Goal: Transaction & Acquisition: Download file/media

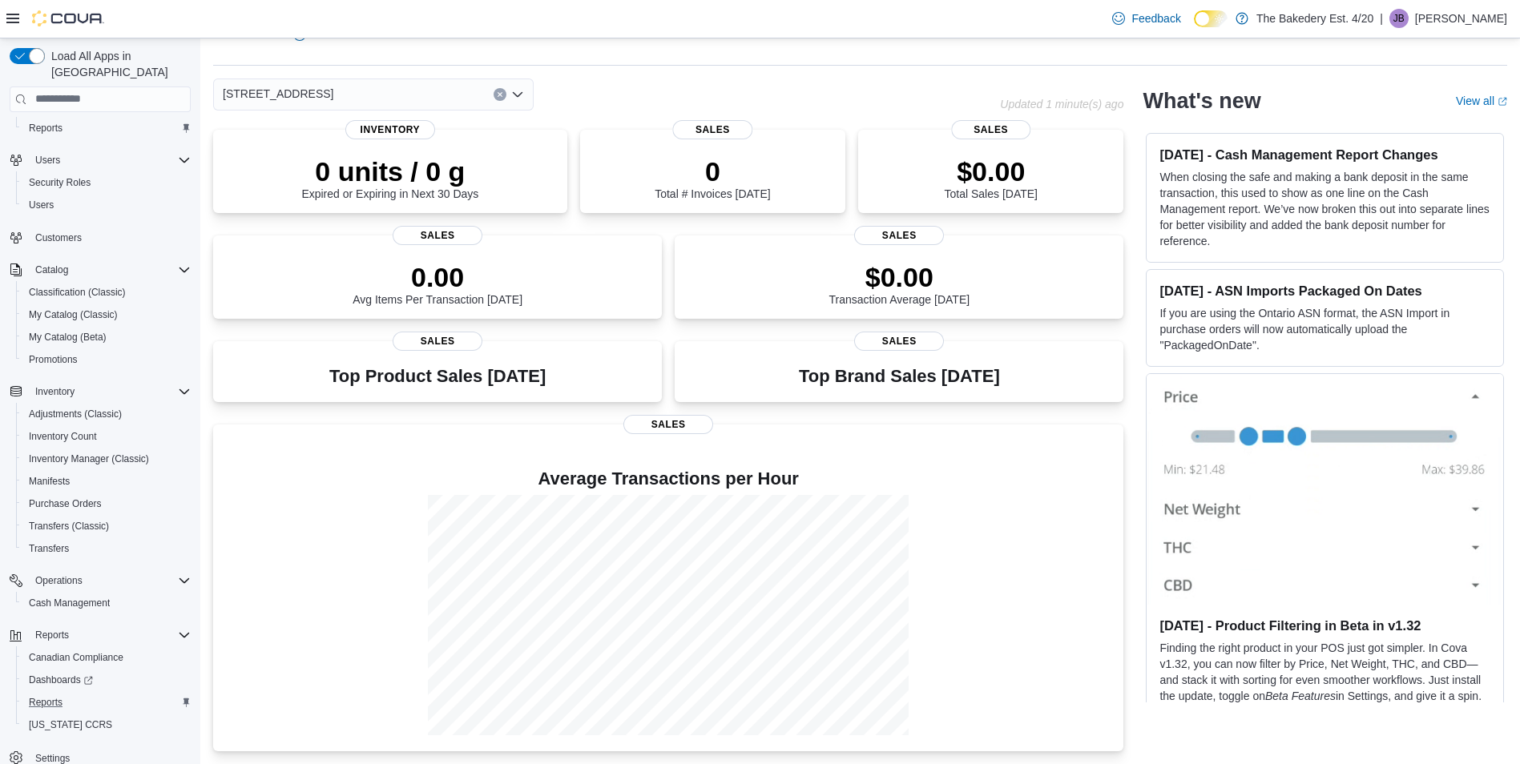
scroll to position [44, 0]
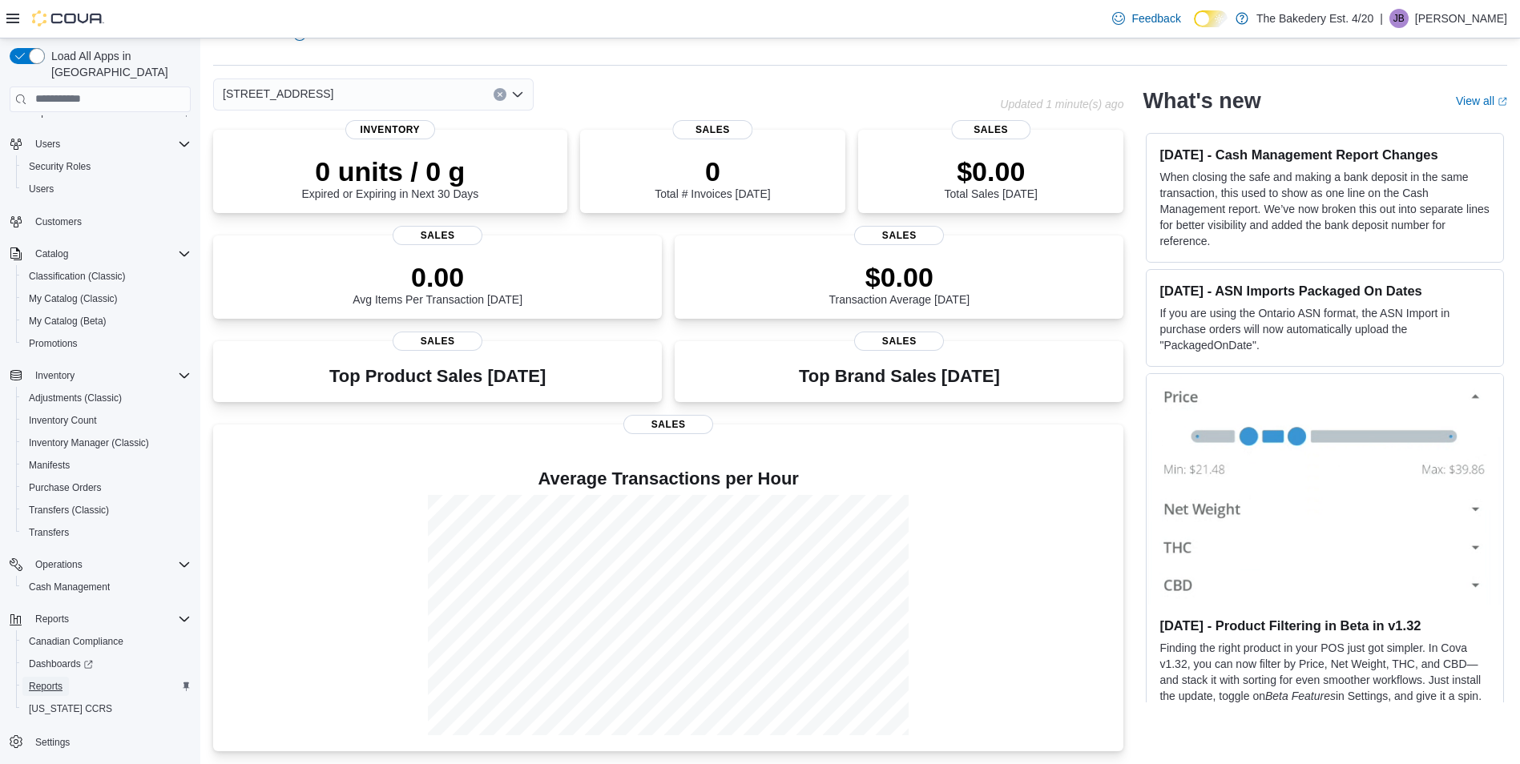
drag, startPoint x: 62, startPoint y: 665, endPoint x: 129, endPoint y: 666, distance: 67.3
click at [63, 677] on link "Reports" at bounding box center [45, 686] width 46 height 19
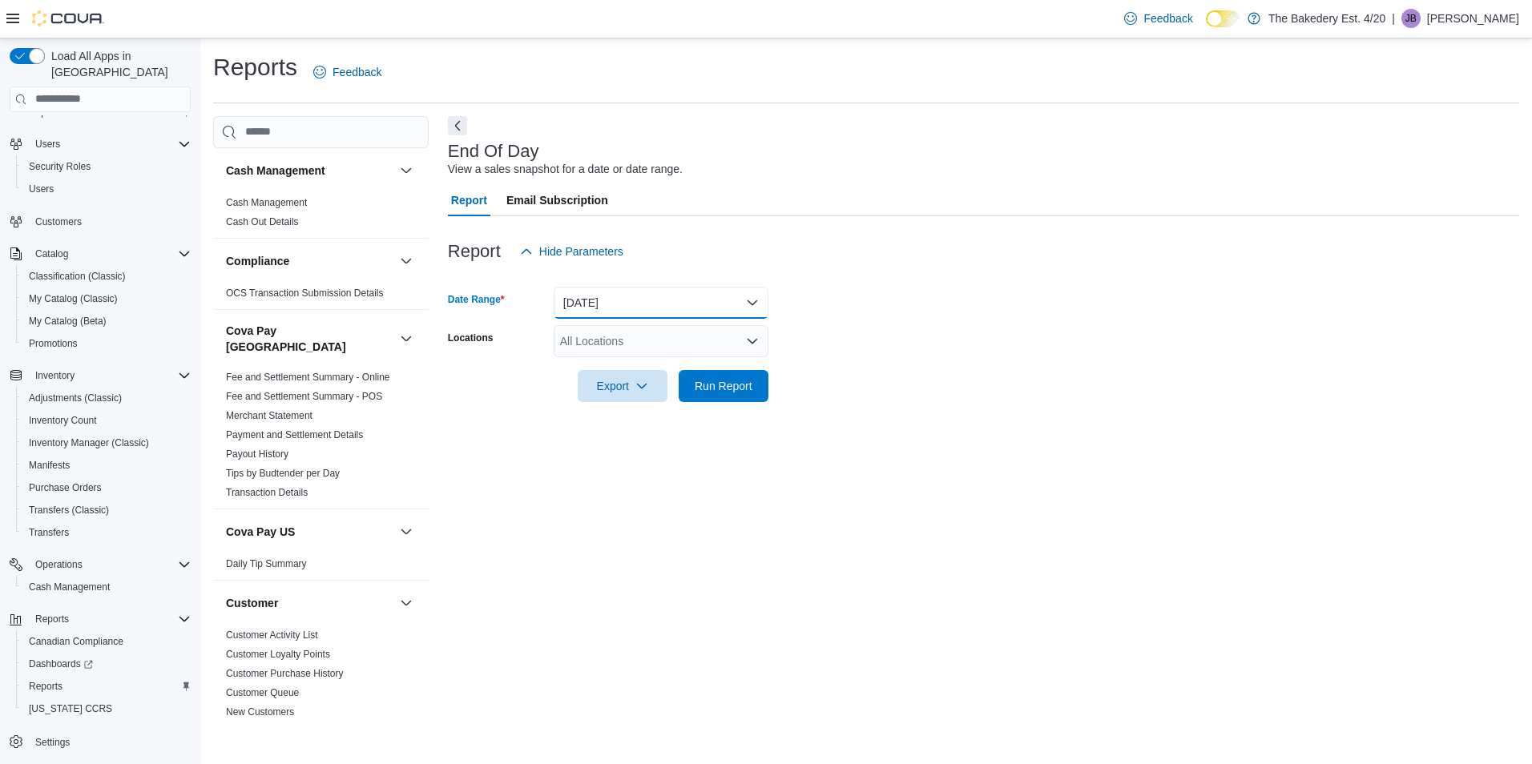
click at [620, 300] on button "Today" at bounding box center [661, 303] width 215 height 32
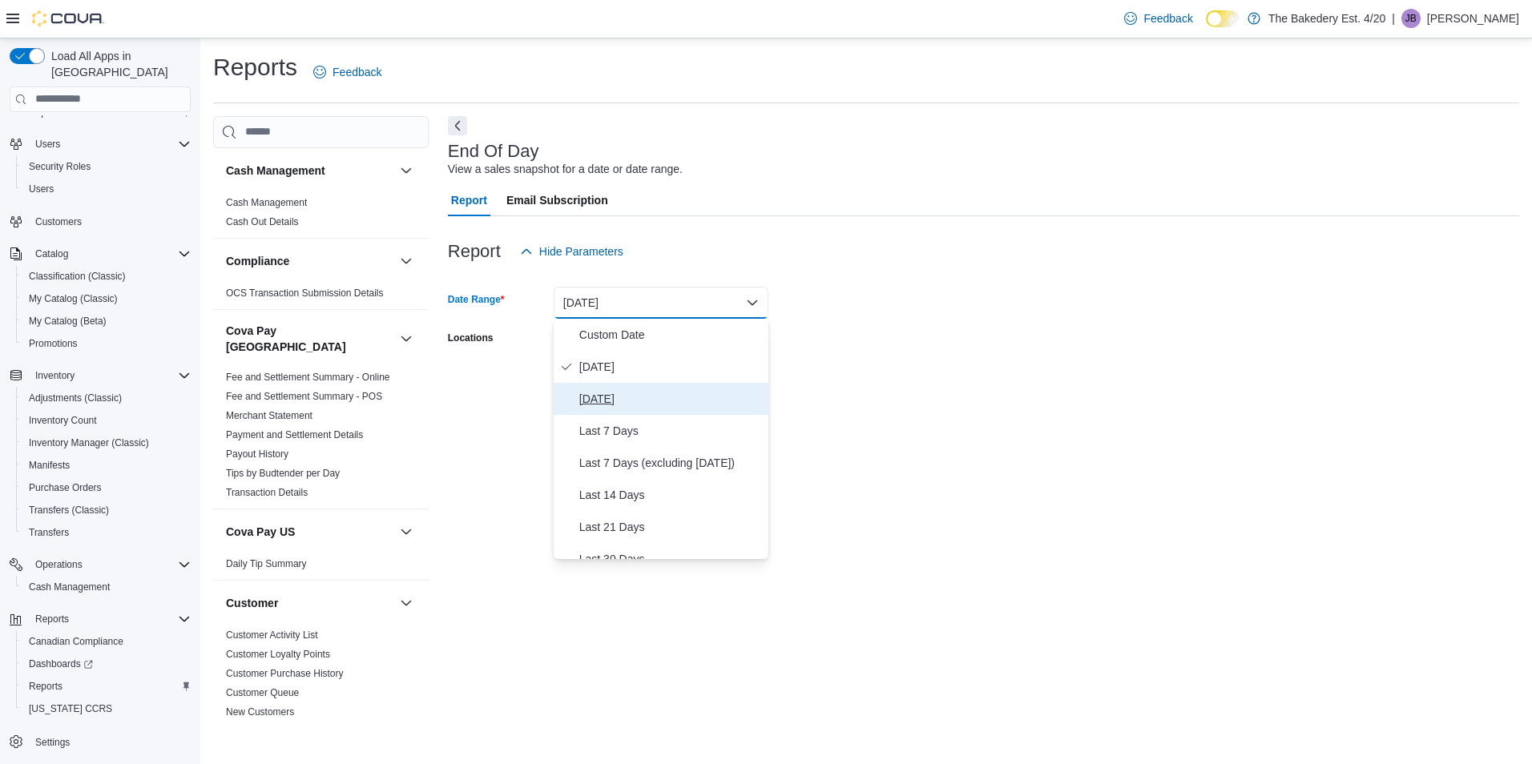
click at [611, 401] on span "Yesterday" at bounding box center [670, 398] width 183 height 19
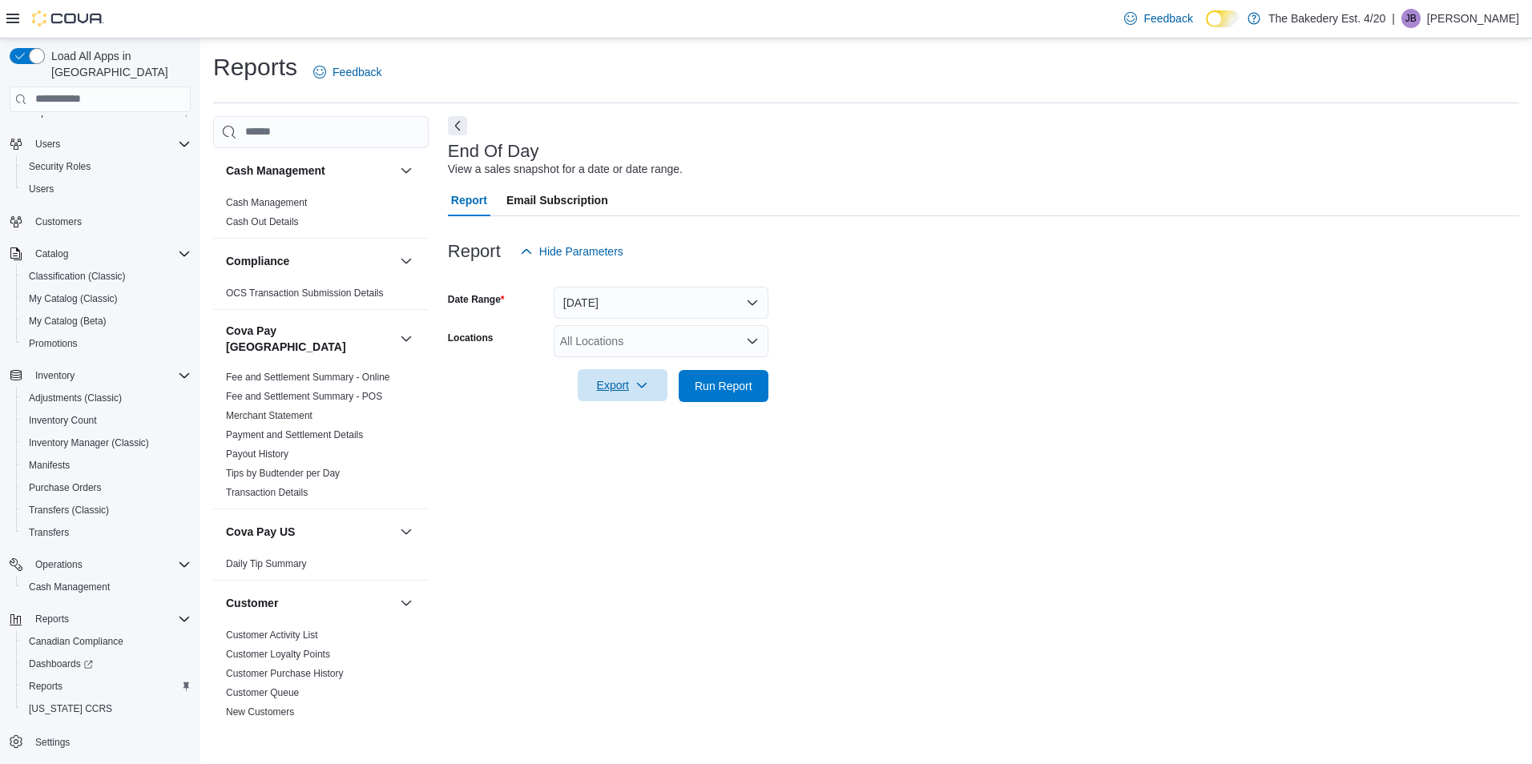
click at [622, 393] on span "Export" at bounding box center [622, 385] width 71 height 32
click at [638, 453] on span "Export to Pdf" at bounding box center [625, 450] width 72 height 13
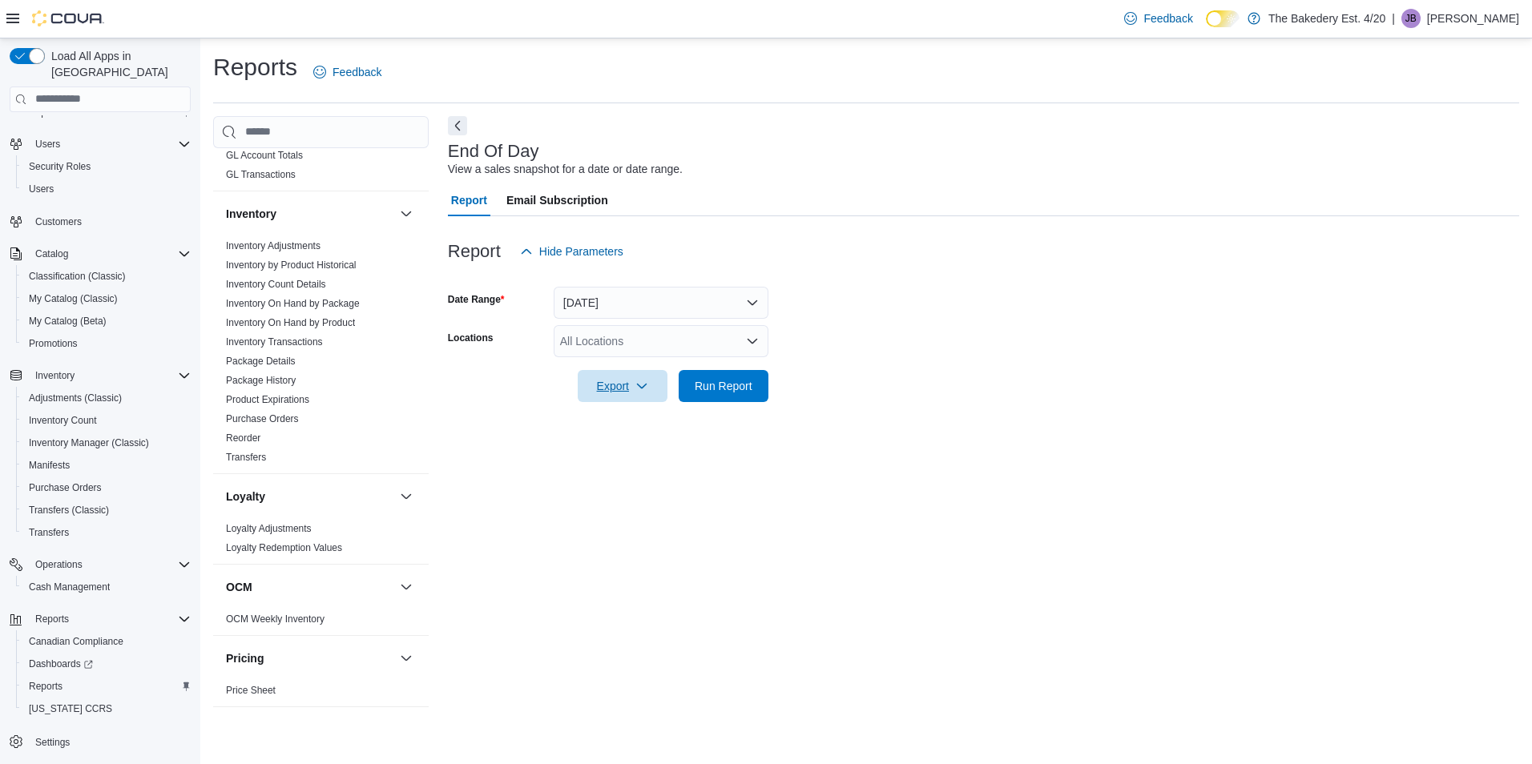
scroll to position [961, 0]
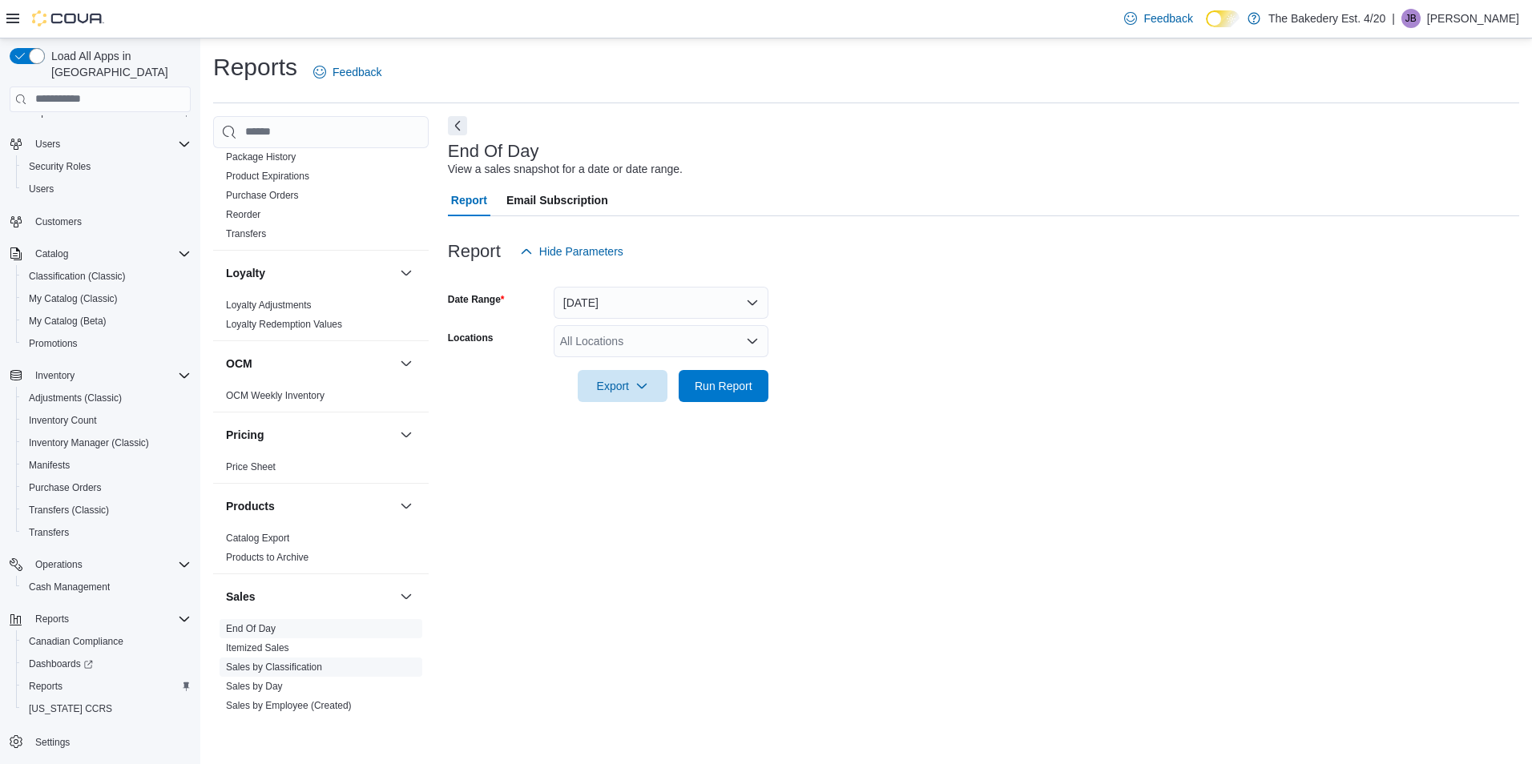
drag, startPoint x: 293, startPoint y: 651, endPoint x: 330, endPoint y: 645, distance: 37.3
click at [293, 662] on link "Sales by Classification" at bounding box center [274, 667] width 96 height 11
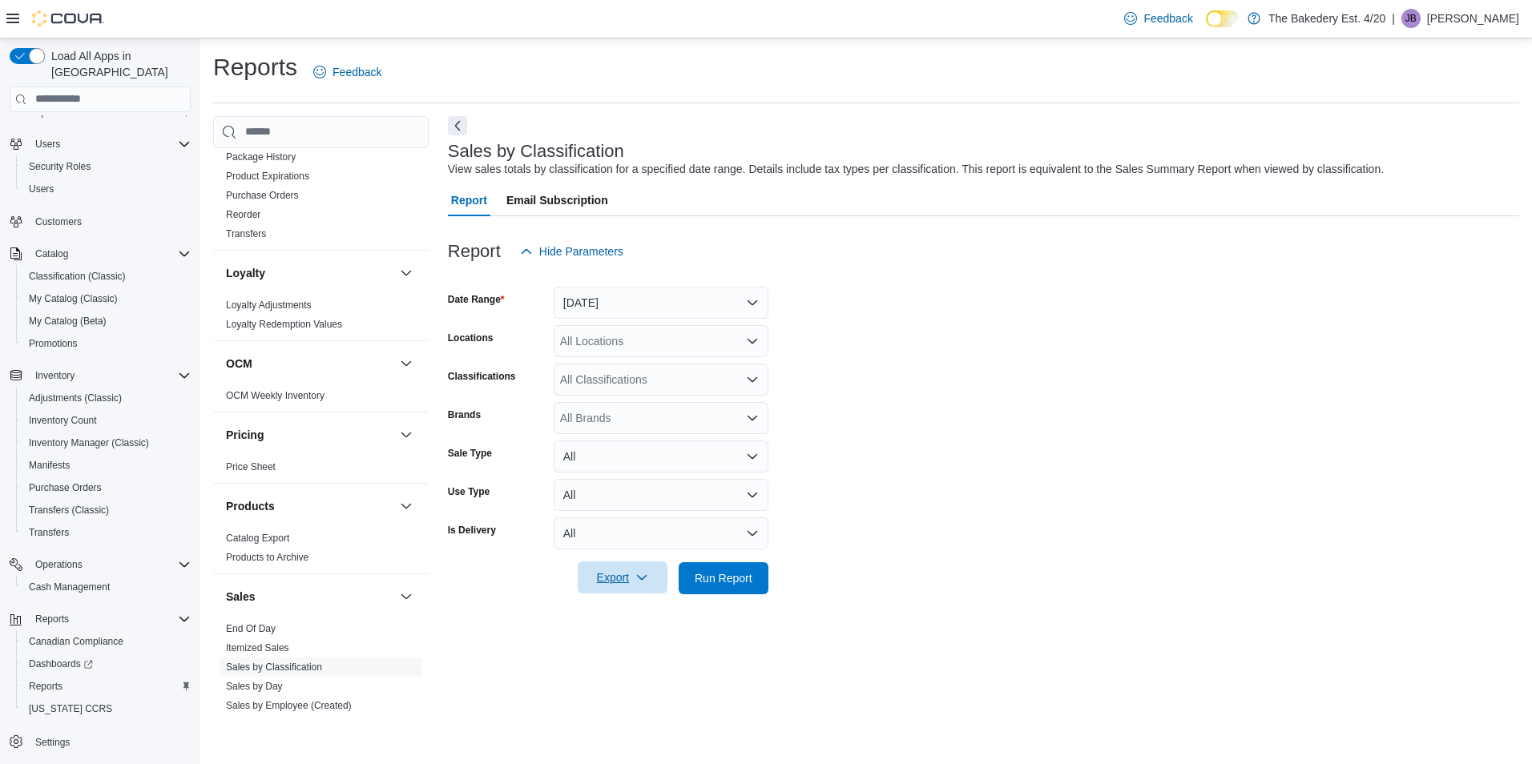
click at [635, 578] on span "Export" at bounding box center [622, 578] width 71 height 32
click at [644, 611] on span "Export to Excel" at bounding box center [625, 610] width 72 height 13
drag, startPoint x: 1092, startPoint y: 451, endPoint x: 748, endPoint y: 146, distance: 459.7
click at [1092, 446] on form "Date Range Yesterday Locations All Locations Classifications All Classification…" at bounding box center [983, 431] width 1071 height 327
